Goal: Information Seeking & Learning: Learn about a topic

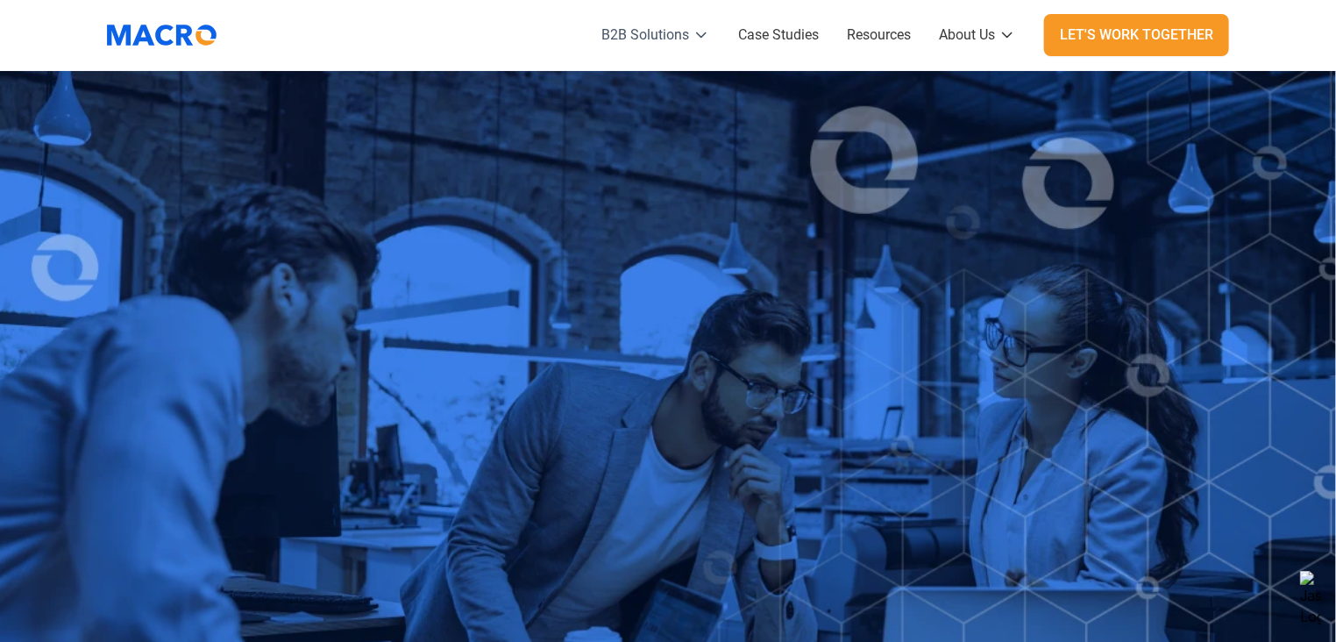
click at [693, 42] on icon at bounding box center [701, 35] width 18 height 18
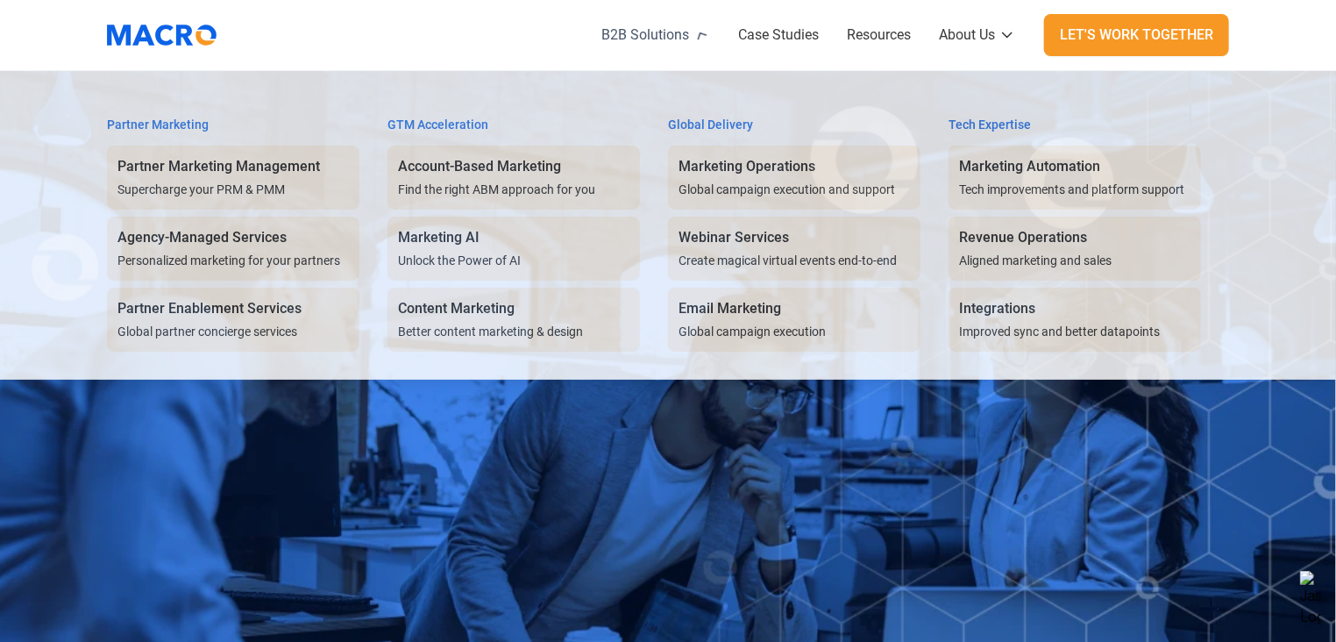
click at [693, 42] on icon at bounding box center [702, 36] width 24 height 24
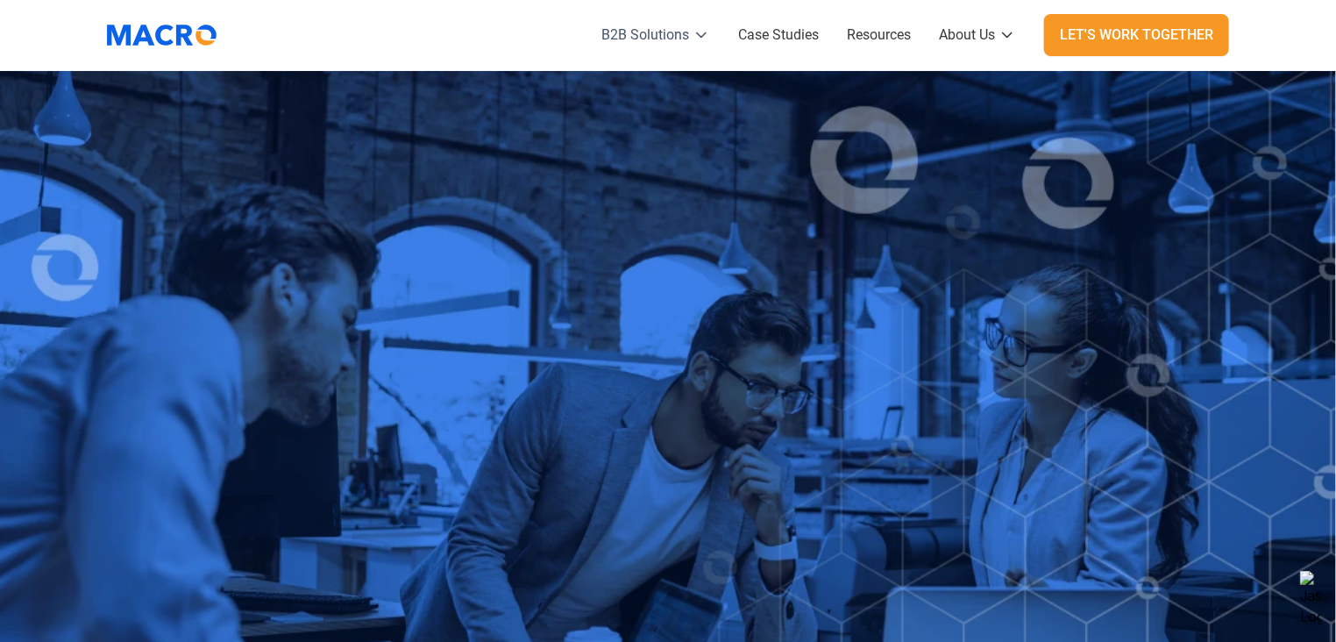
click at [693, 43] on icon at bounding box center [701, 35] width 18 height 18
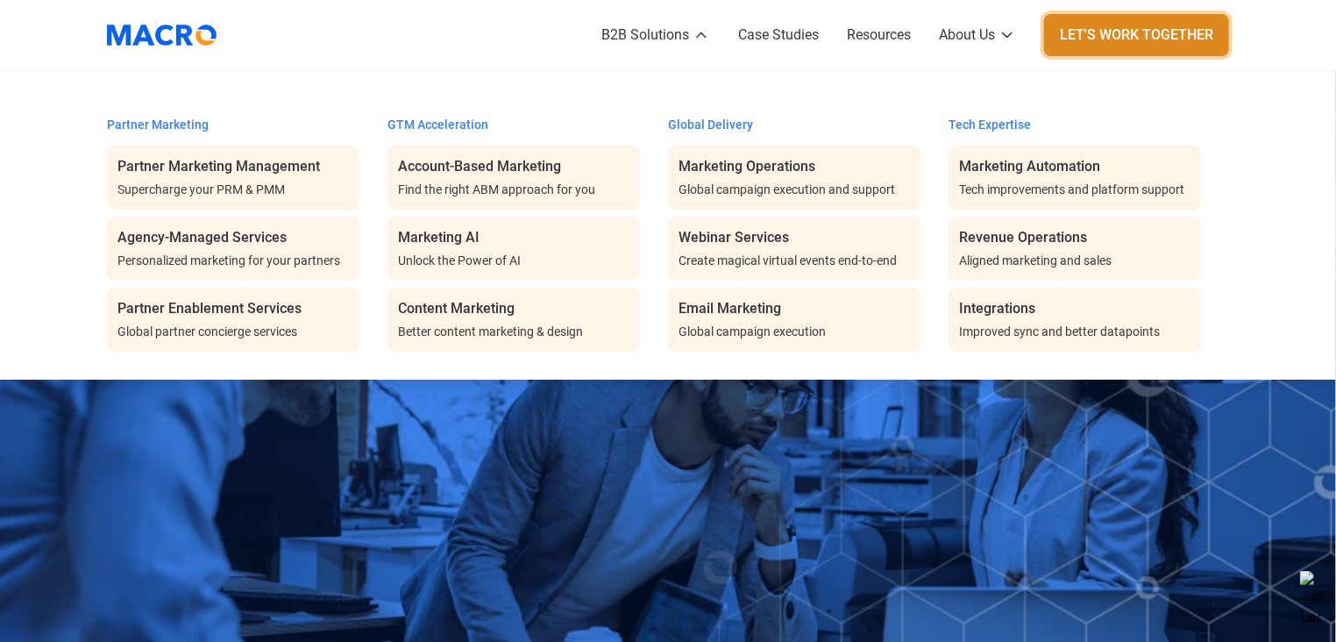
click at [1139, 41] on div "Let's Work Together" at bounding box center [1136, 35] width 153 height 21
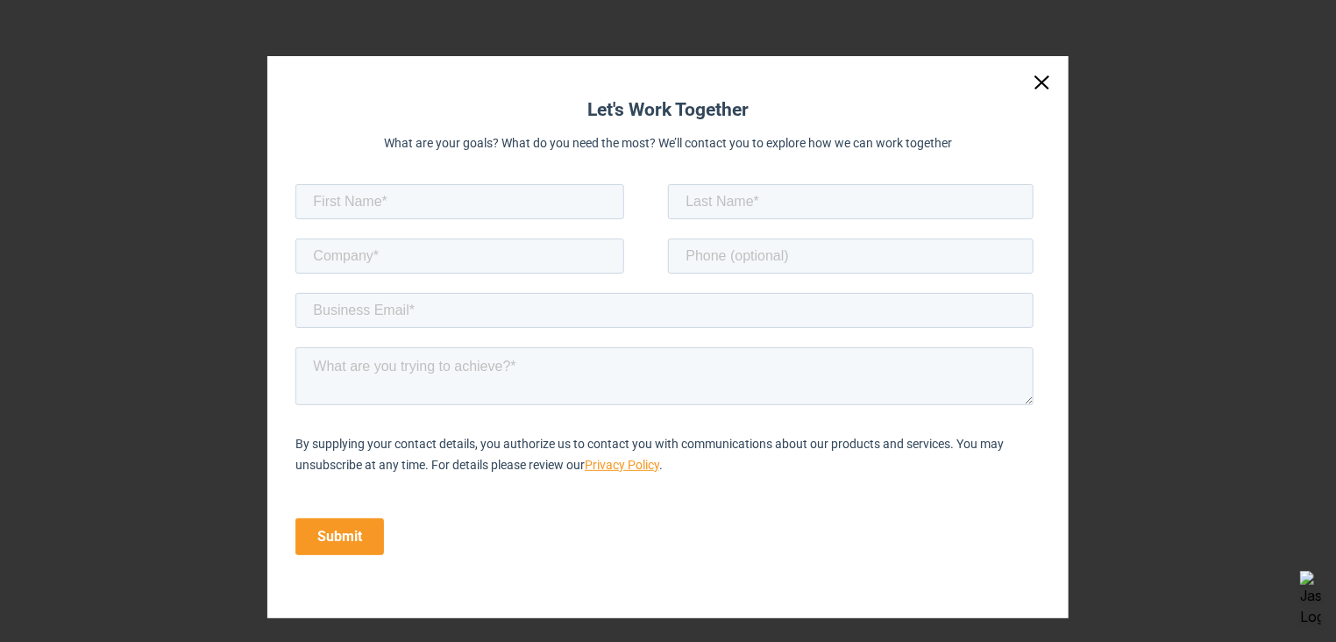
click at [1040, 78] on img at bounding box center [1042, 82] width 16 height 14
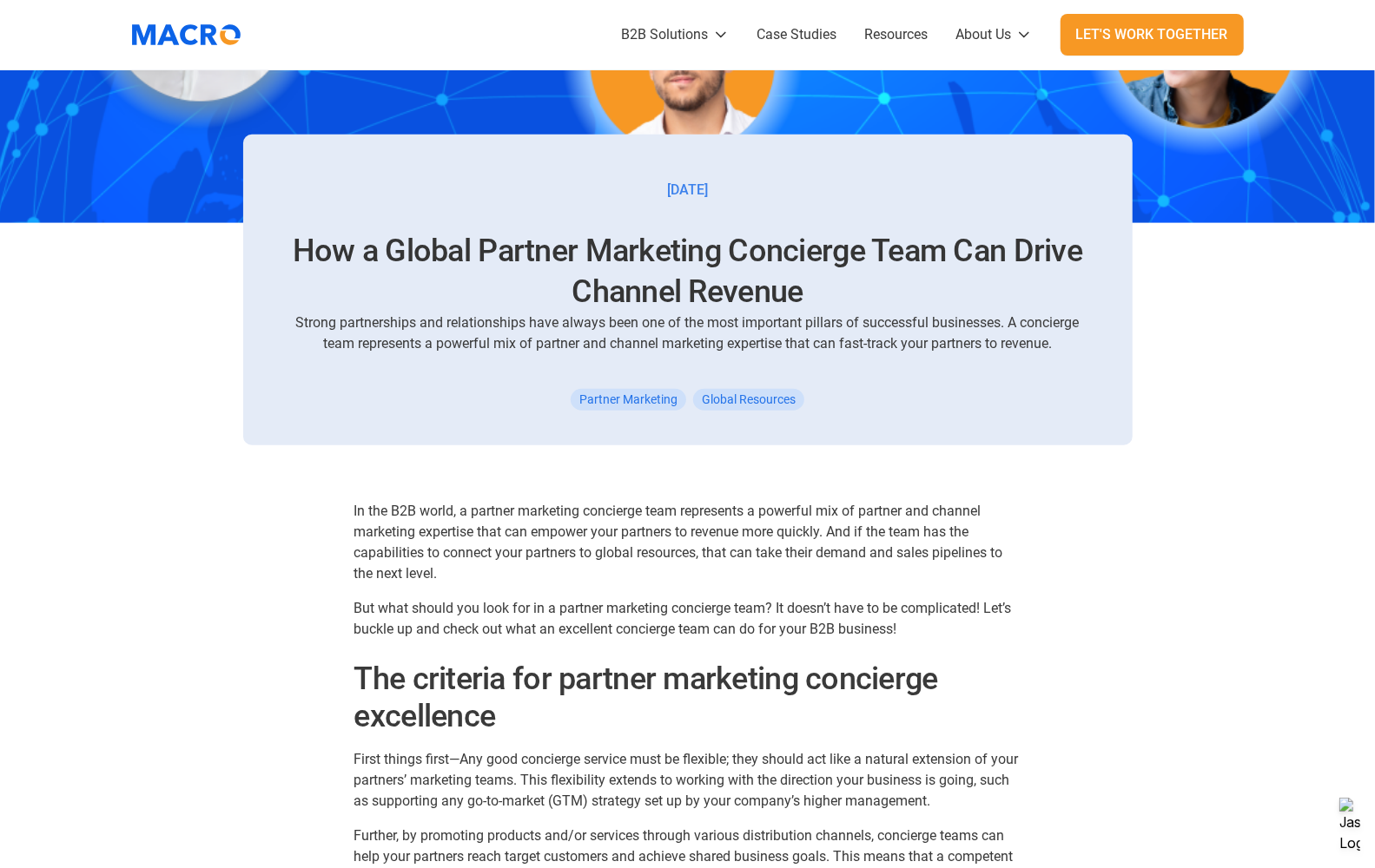
scroll to position [622, 0]
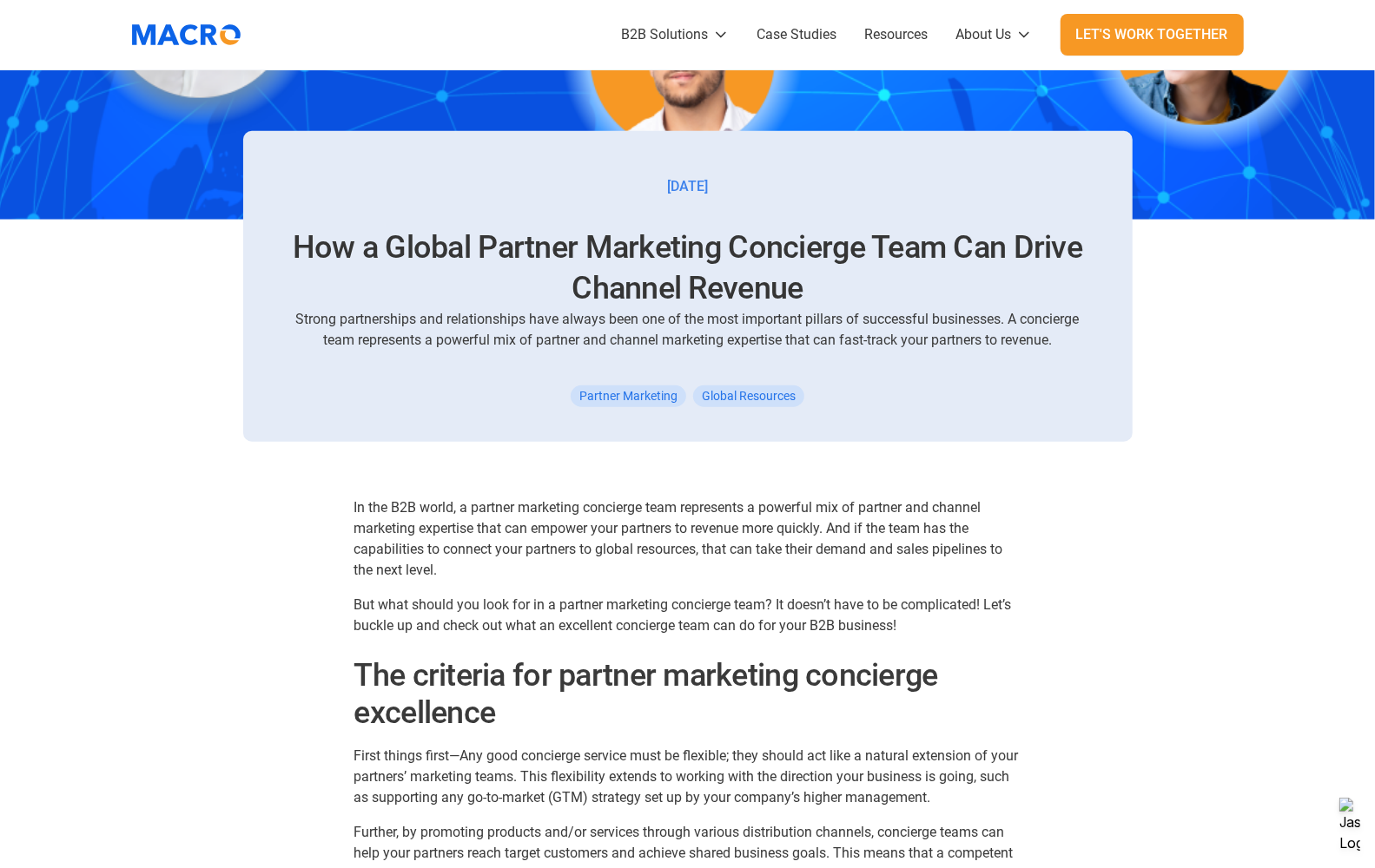
click at [721, 395] on div "Global Resources" at bounding box center [748, 396] width 111 height 22
click at [750, 395] on div "Global Resources" at bounding box center [748, 396] width 111 height 22
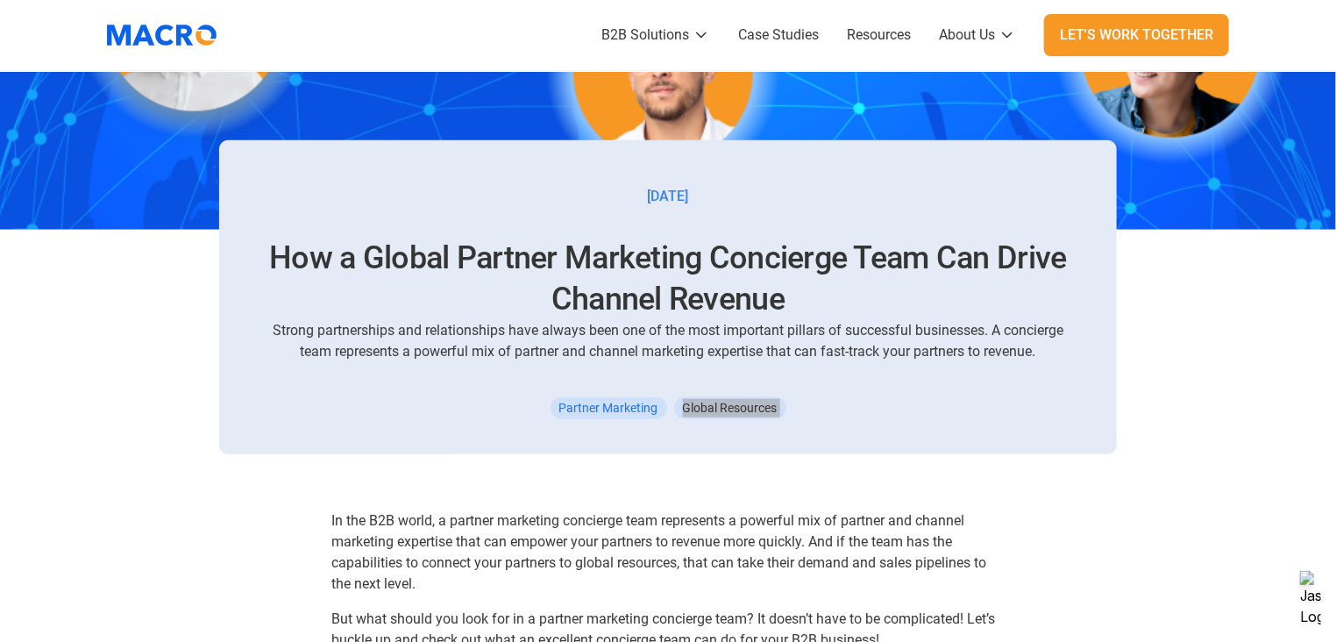
scroll to position [0, 0]
